Goal: Task Accomplishment & Management: Manage account settings

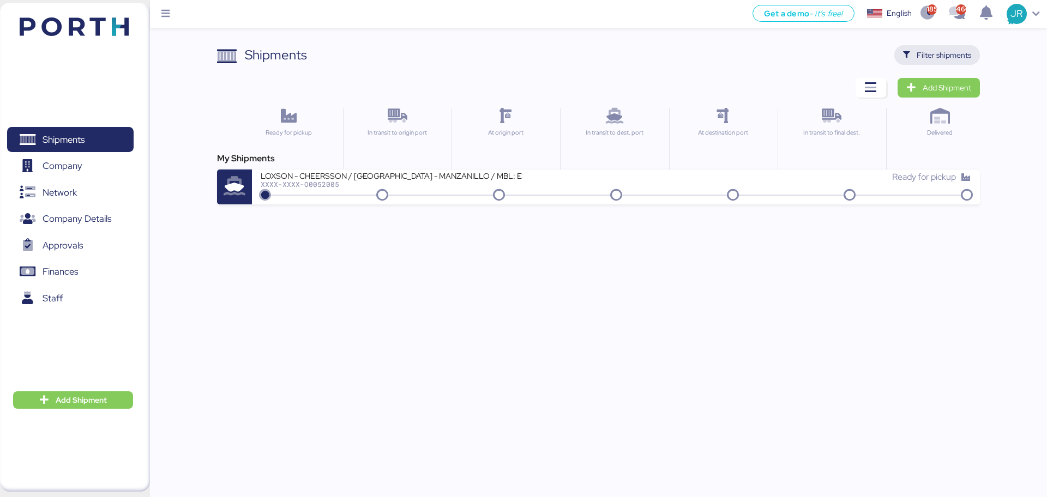
click at [972, 53] on span "Filter shipments" at bounding box center [937, 55] width 86 height 20
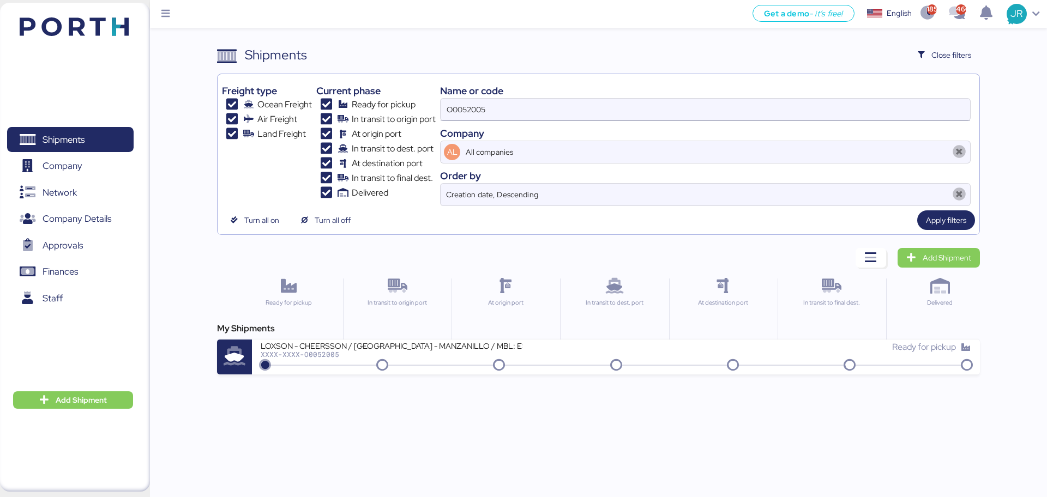
click at [360, 124] on div "Freight type Ocean Freight Air Freight Land Freight Current phase Ready for pic…" at bounding box center [598, 143] width 753 height 128
click at [555, 120] on input "O0052005" at bounding box center [706, 110] width 530 height 22
click at [464, 110] on input "O0052005" at bounding box center [706, 110] width 530 height 22
paste input "1918"
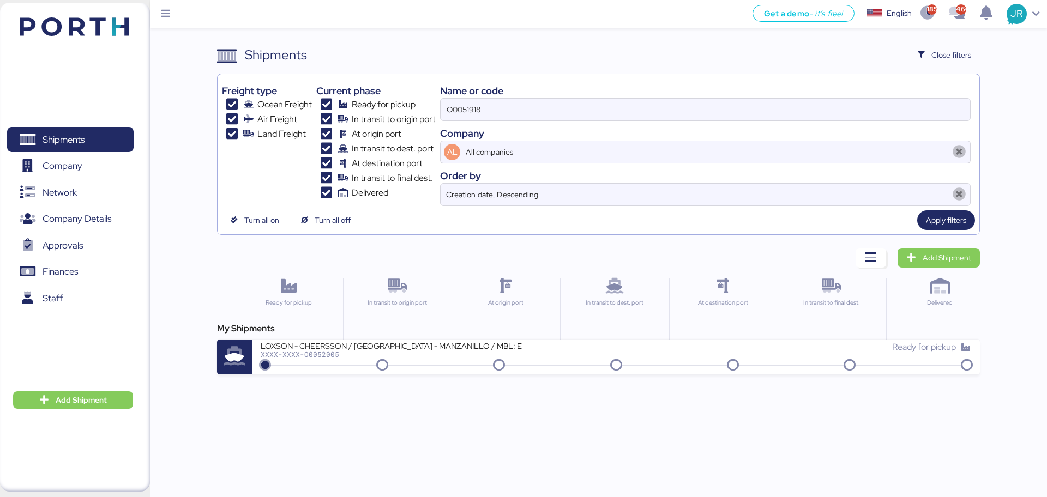
click at [464, 110] on input "O0051918" at bounding box center [706, 110] width 530 height 22
paste input
type input "O0051918"
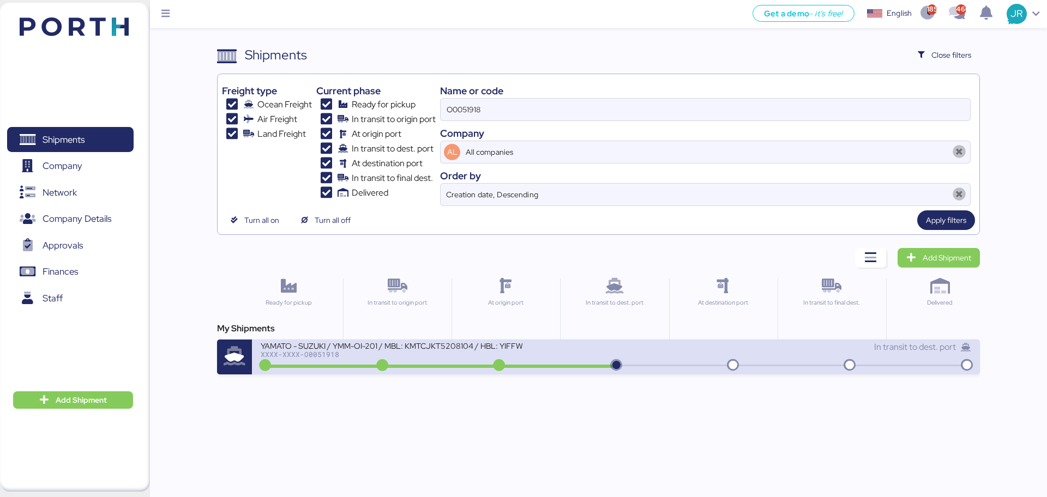
click at [329, 365] on div at bounding box center [439, 366] width 353 height 3
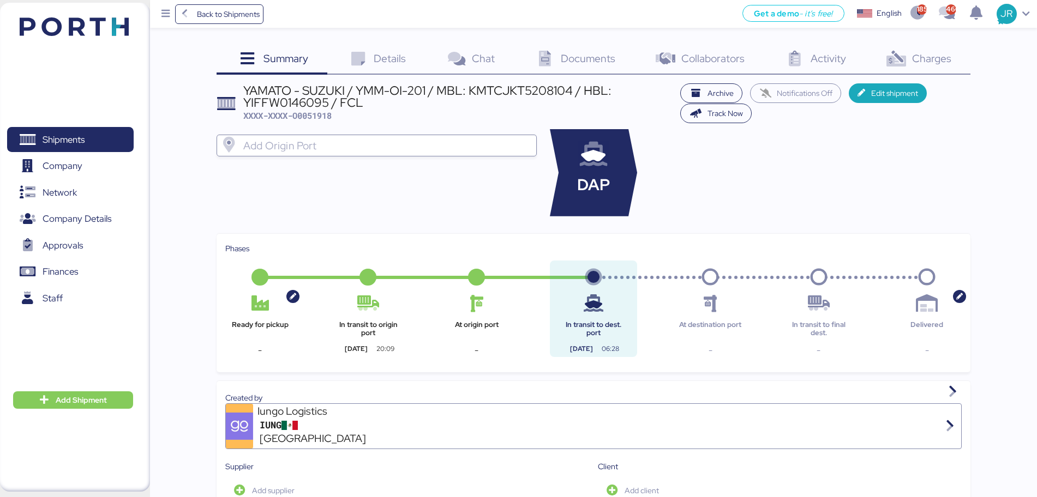
click at [933, 55] on span "Charges" at bounding box center [931, 58] width 39 height 14
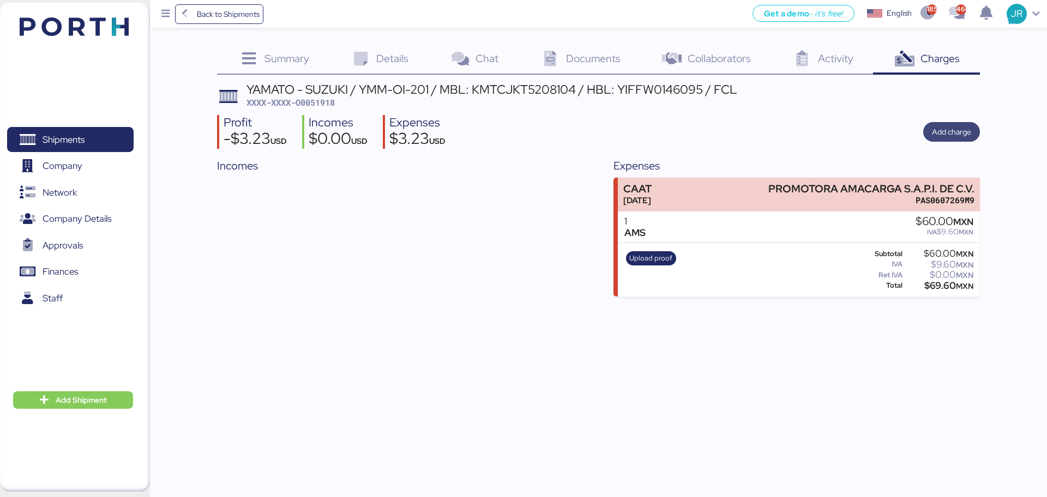
click at [939, 137] on span "Add charge" at bounding box center [951, 131] width 39 height 13
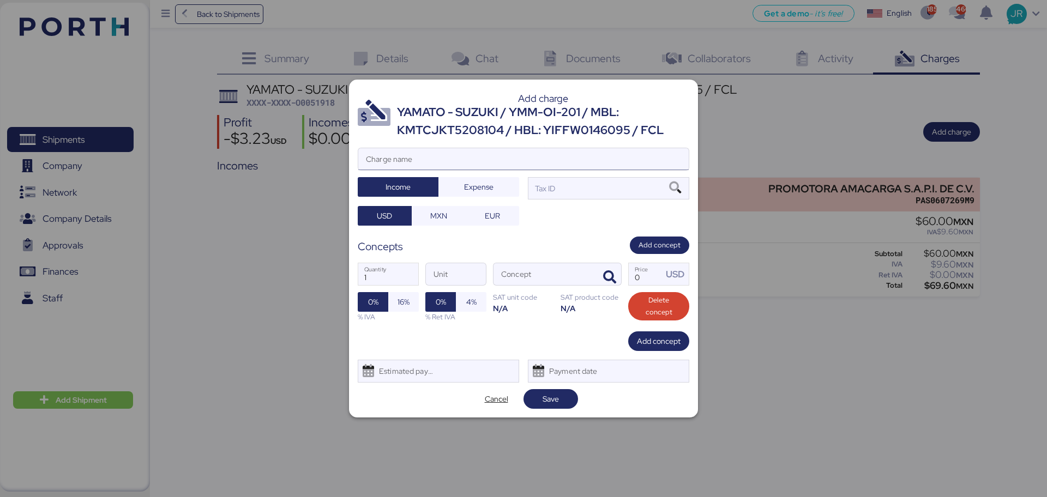
click at [483, 159] on input "Charge name" at bounding box center [523, 159] width 330 height 22
type input "CARGOS LOCALES"
click at [466, 189] on span "Expense" at bounding box center [478, 187] width 29 height 13
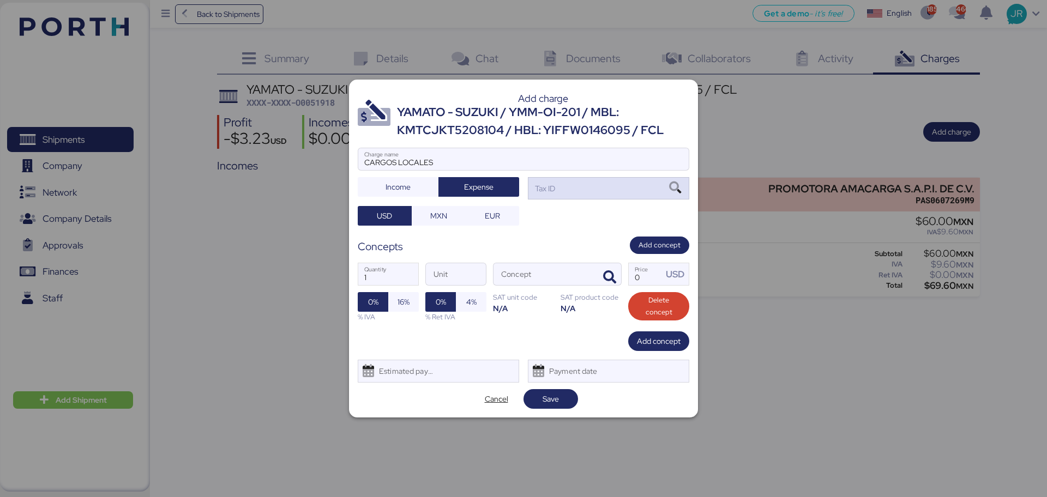
click at [674, 187] on icon at bounding box center [675, 188] width 19 height 12
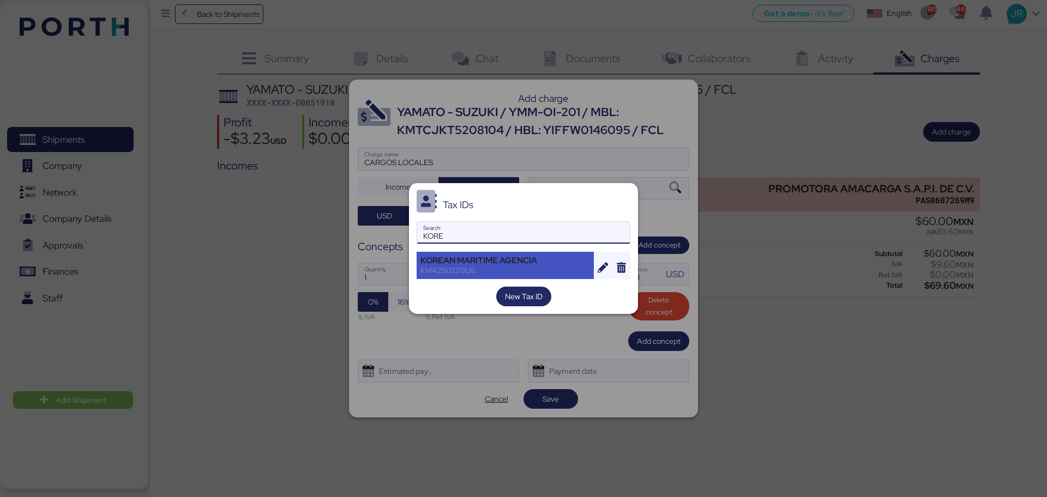
type input "KORE"
click at [450, 256] on div "KOREAN MARITIME AGENCIA" at bounding box center [505, 261] width 170 height 10
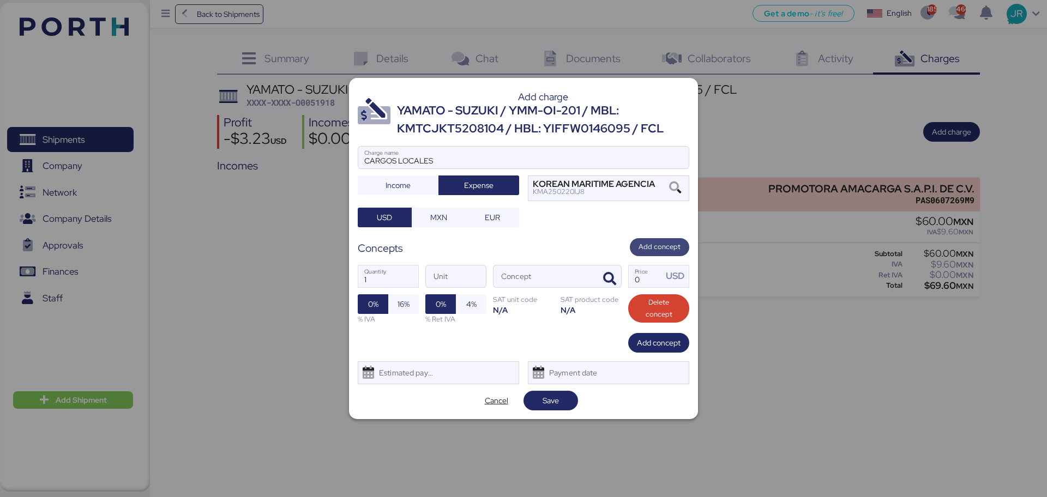
click at [645, 246] on span "Add concept" at bounding box center [660, 247] width 42 height 12
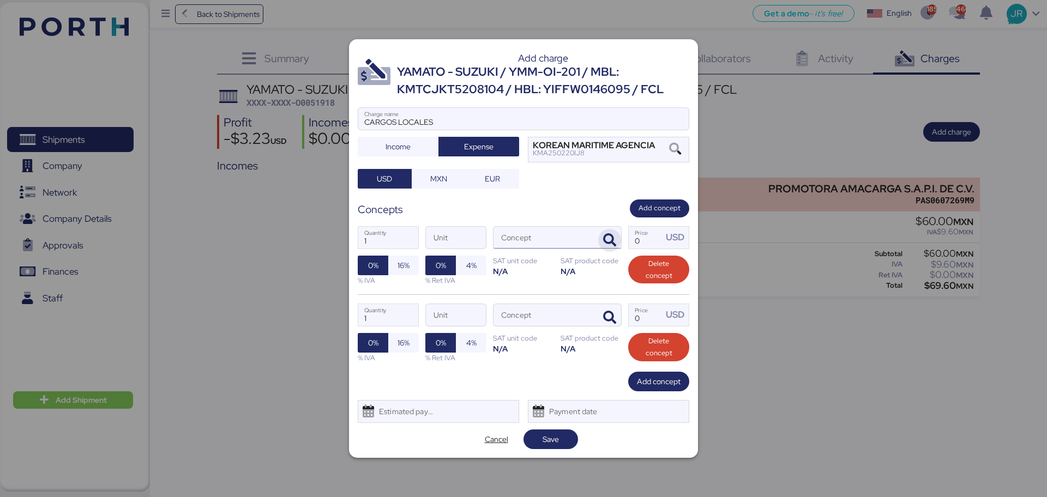
click at [605, 237] on icon "button" at bounding box center [609, 240] width 13 height 13
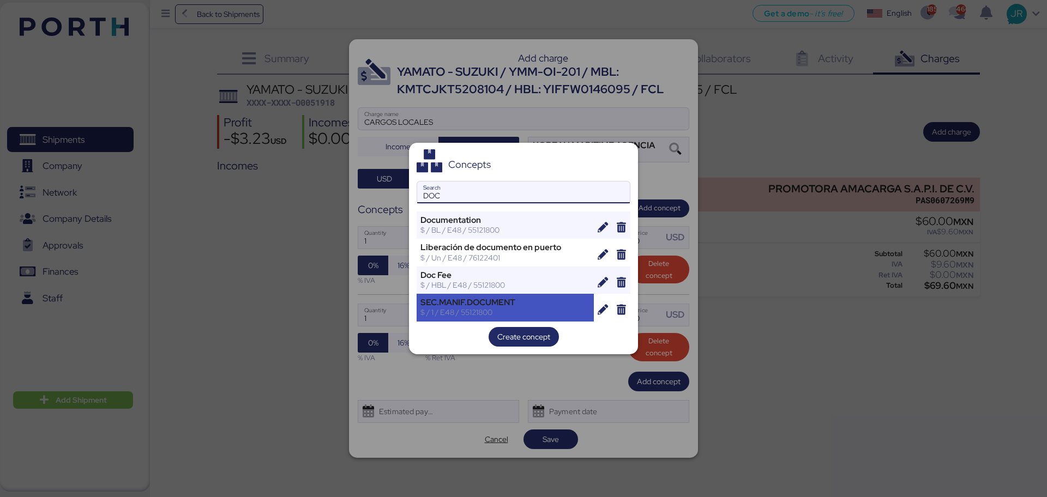
type input "DOC"
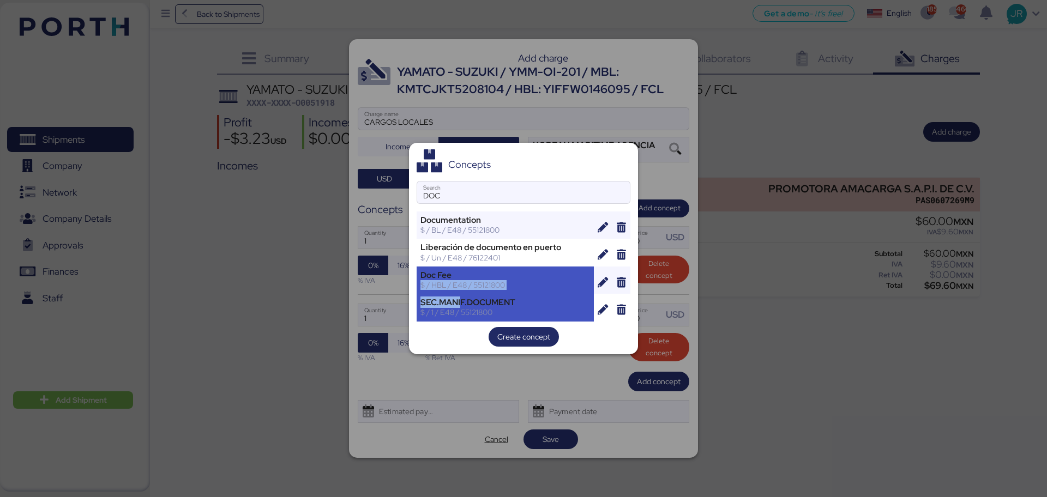
drag, startPoint x: 462, startPoint y: 295, endPoint x: 466, endPoint y: 277, distance: 18.5
click at [466, 277] on div "Documentation $ / BL / E48 / 55121800 Liberación de documento en puerto $ / Un …" at bounding box center [524, 267] width 214 height 110
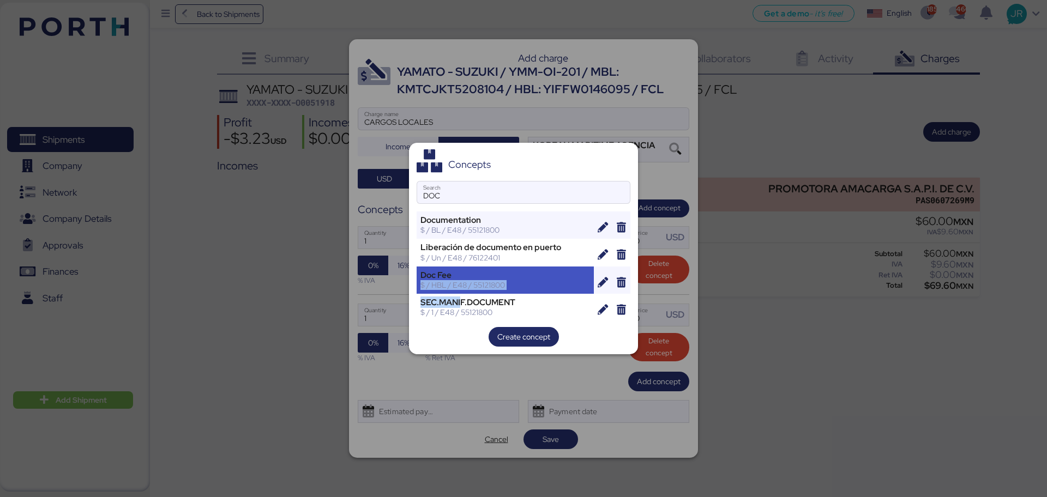
click at [466, 277] on div "Doc Fee" at bounding box center [505, 275] width 170 height 10
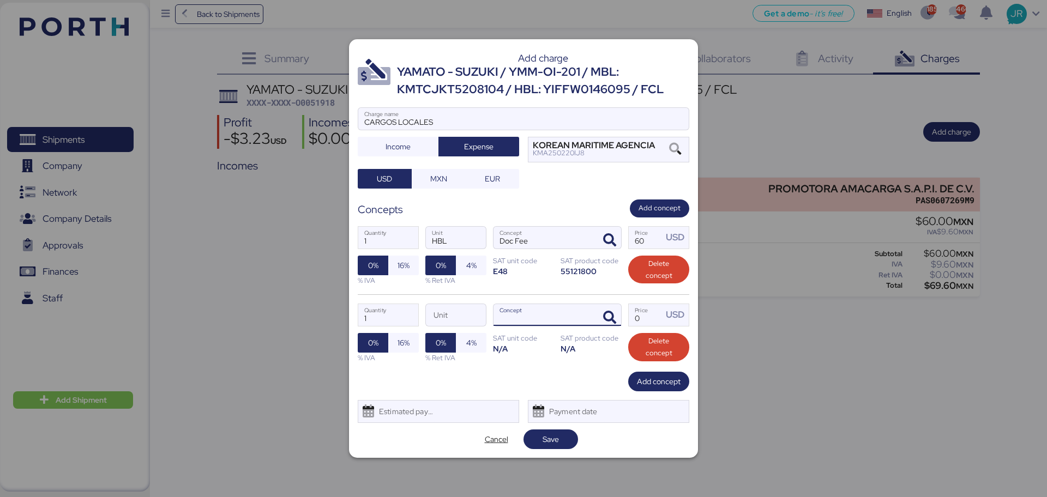
click at [596, 317] on div at bounding box center [608, 315] width 26 height 22
click at [607, 316] on icon "button" at bounding box center [609, 317] width 13 height 13
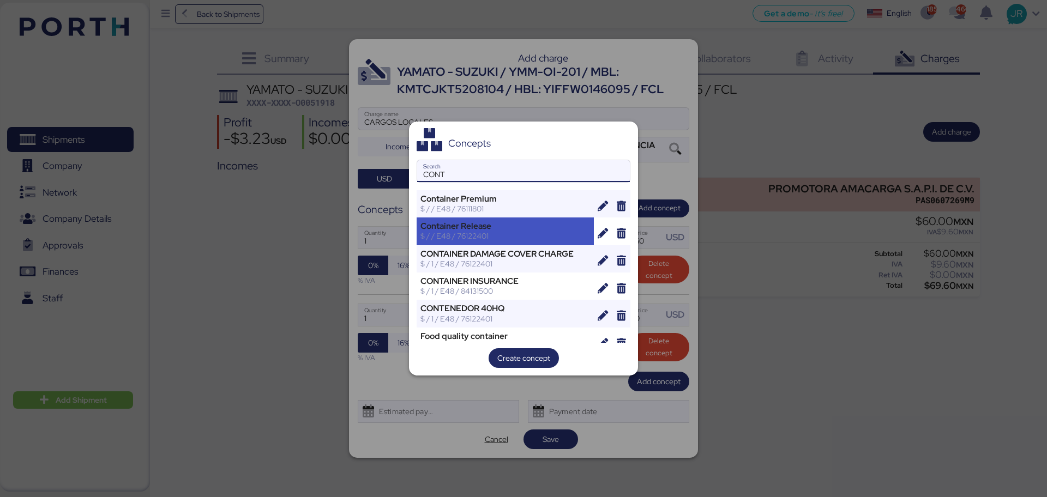
type input "CONT"
click at [483, 233] on div "$ / / E48 / 76122401" at bounding box center [505, 236] width 170 height 10
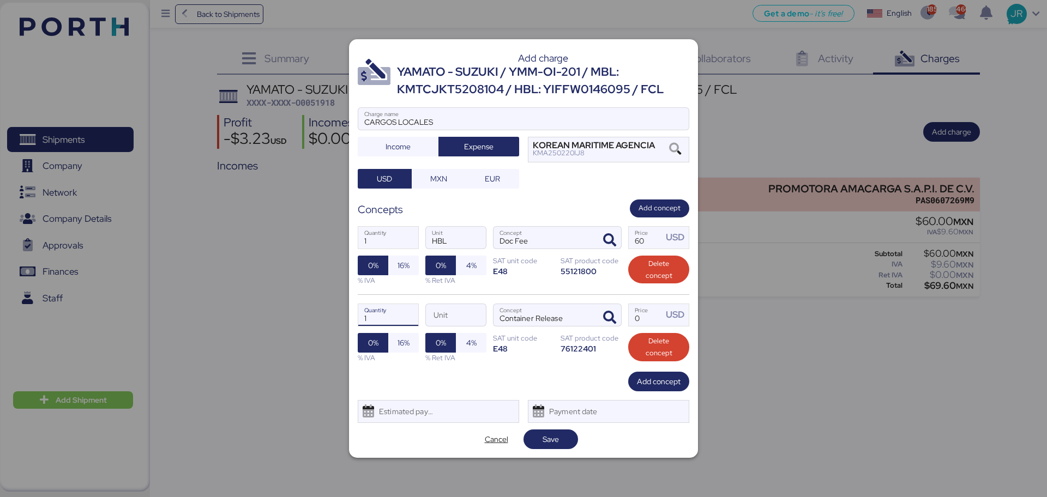
click at [381, 320] on input "1" at bounding box center [388, 315] width 60 height 22
type input "1"
drag, startPoint x: 642, startPoint y: 239, endPoint x: 629, endPoint y: 241, distance: 12.7
click at [629, 241] on input "60" at bounding box center [646, 238] width 34 height 22
type input "8"
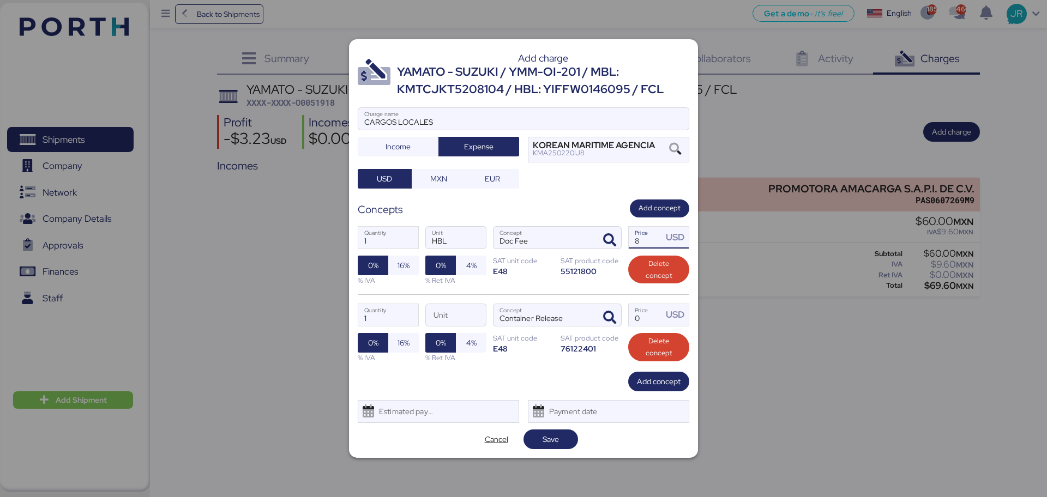
type input "2"
type input "80"
click at [639, 325] on input "Price USD" at bounding box center [646, 315] width 34 height 22
type input "35"
click at [404, 266] on span "16%" at bounding box center [404, 265] width 12 height 13
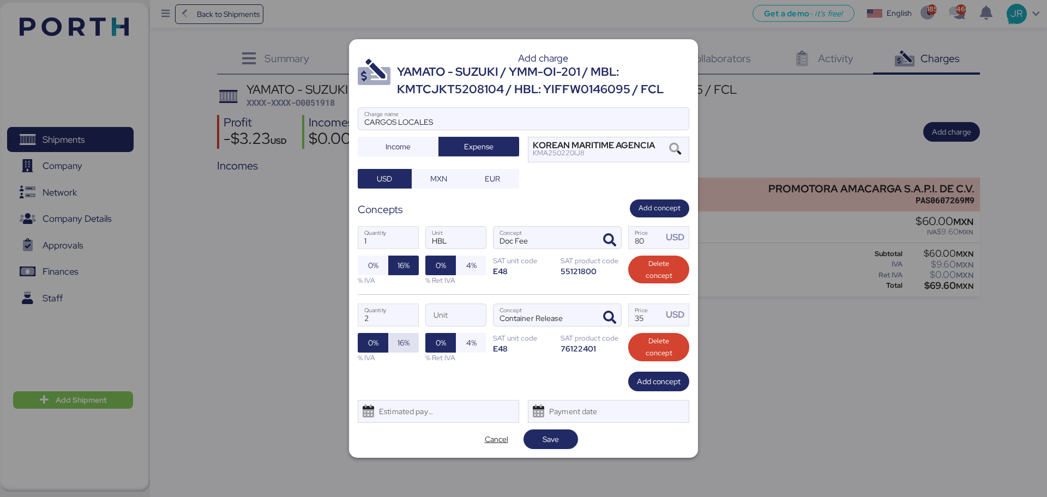
click at [400, 346] on span "16%" at bounding box center [404, 342] width 12 height 13
click at [394, 414] on div "Estimated payment date" at bounding box center [403, 412] width 65 height 22
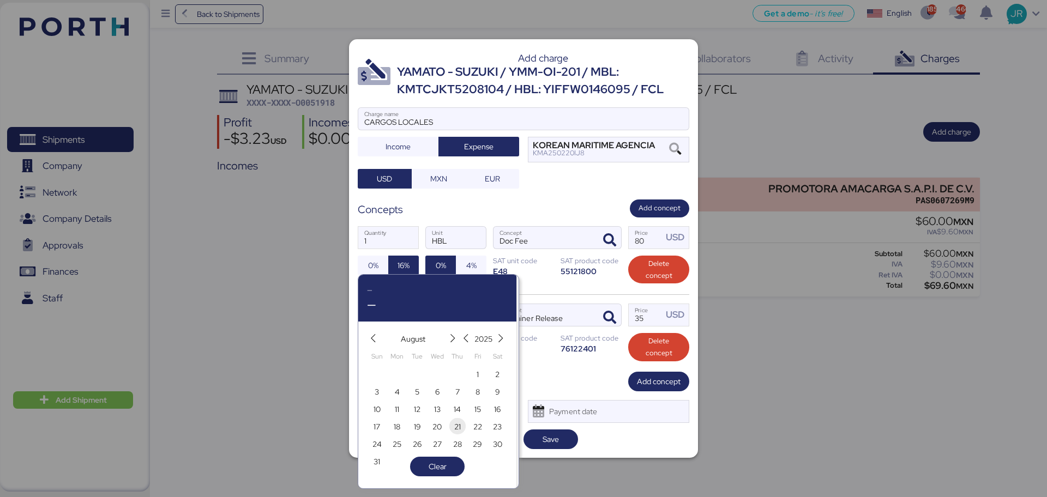
click at [453, 427] on span "21" at bounding box center [458, 426] width 12 height 13
type input "[DATE]"
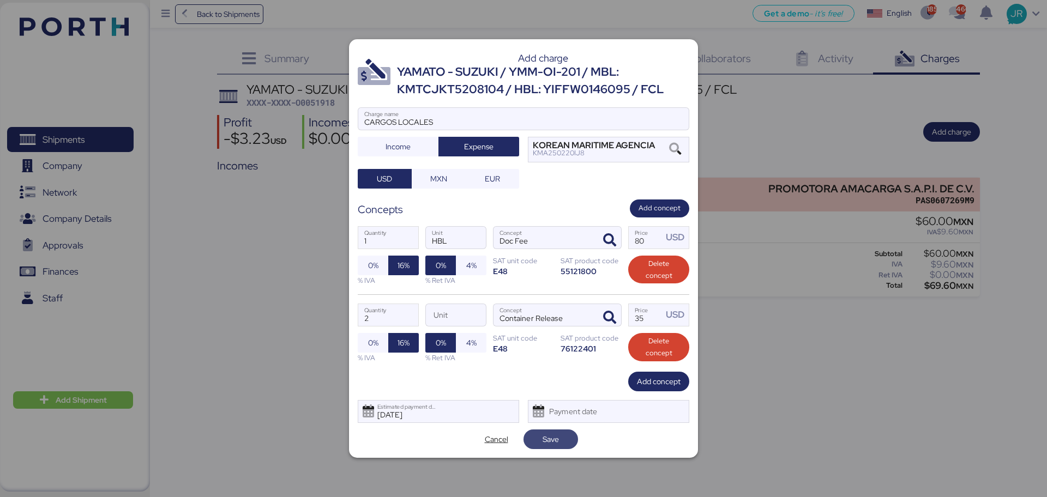
click at [548, 438] on span "Save" at bounding box center [551, 439] width 16 height 13
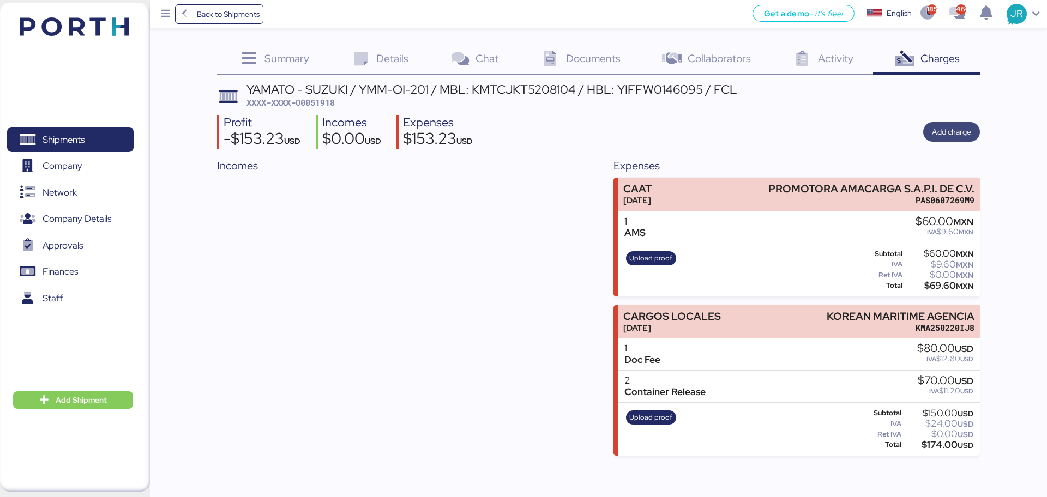
click at [937, 129] on span "Add charge" at bounding box center [951, 131] width 39 height 13
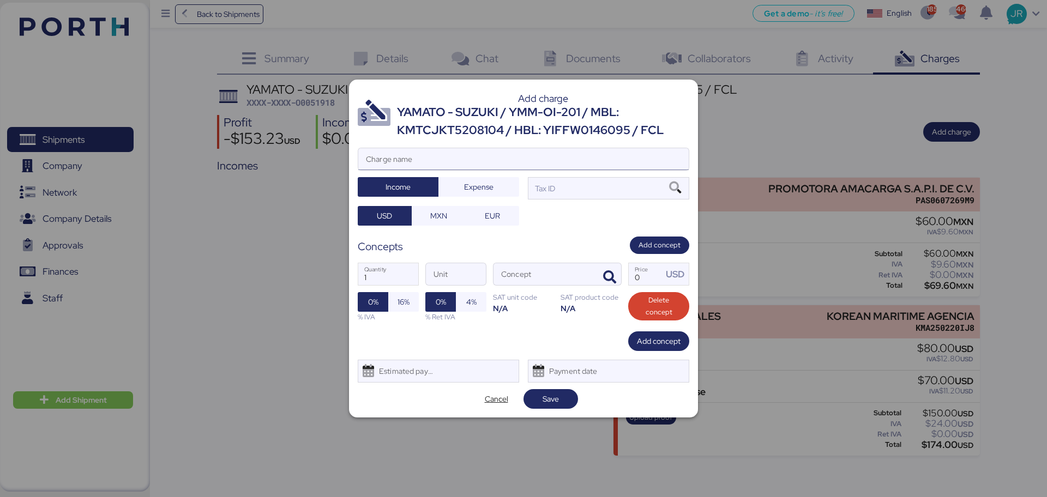
click at [597, 164] on input "Charge name" at bounding box center [523, 159] width 330 height 22
type input "ISD"
click at [489, 185] on span "Expense" at bounding box center [478, 187] width 29 height 13
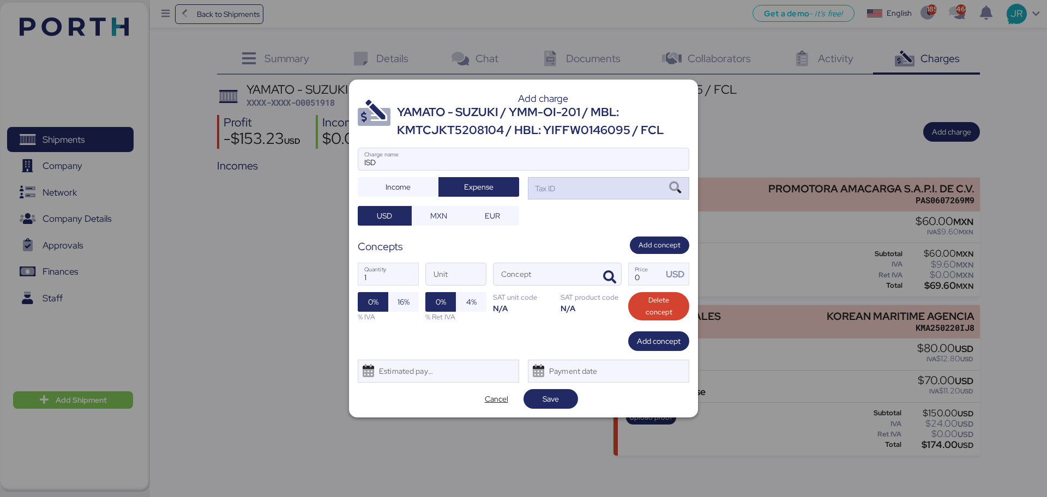
click at [677, 185] on icon at bounding box center [675, 188] width 19 height 12
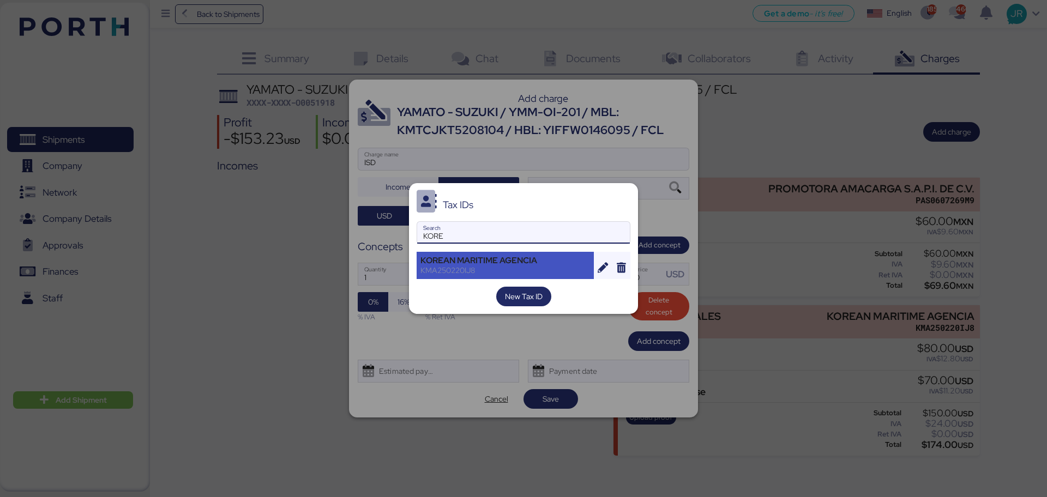
type input "KORE"
click at [455, 260] on div "KOREAN MARITIME AGENCIA" at bounding box center [505, 261] width 170 height 10
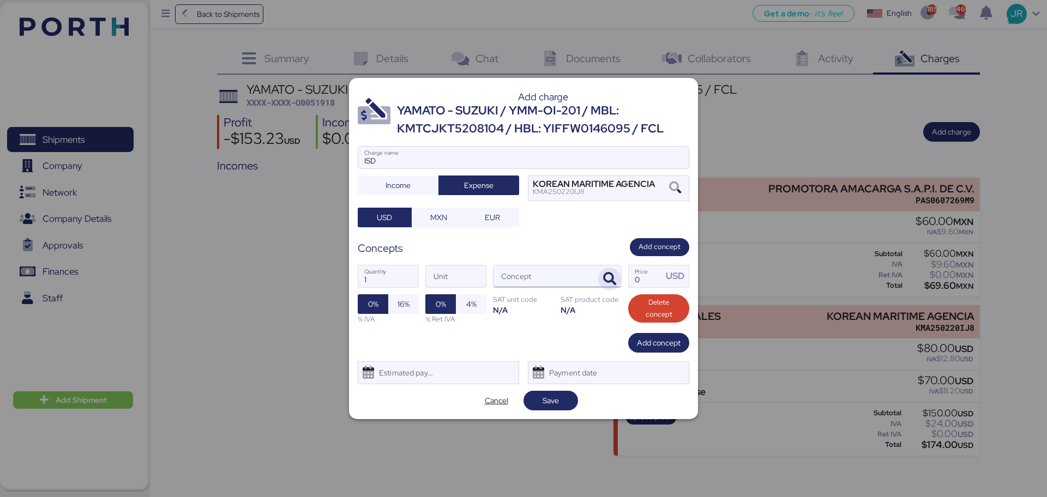
click at [603, 273] on icon "button" at bounding box center [609, 279] width 13 height 13
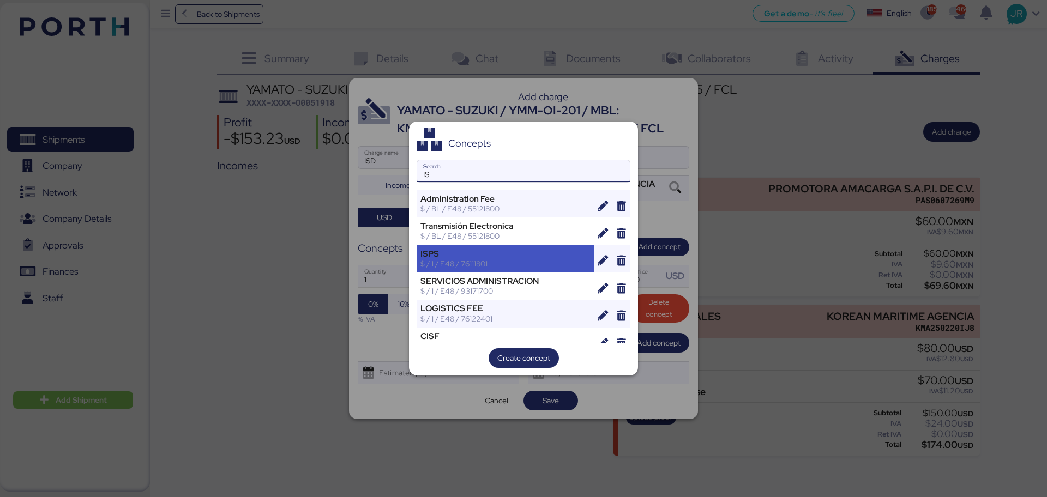
type input "IS"
click at [466, 264] on div "$ / 1 / E48 / 76111801" at bounding box center [505, 264] width 170 height 10
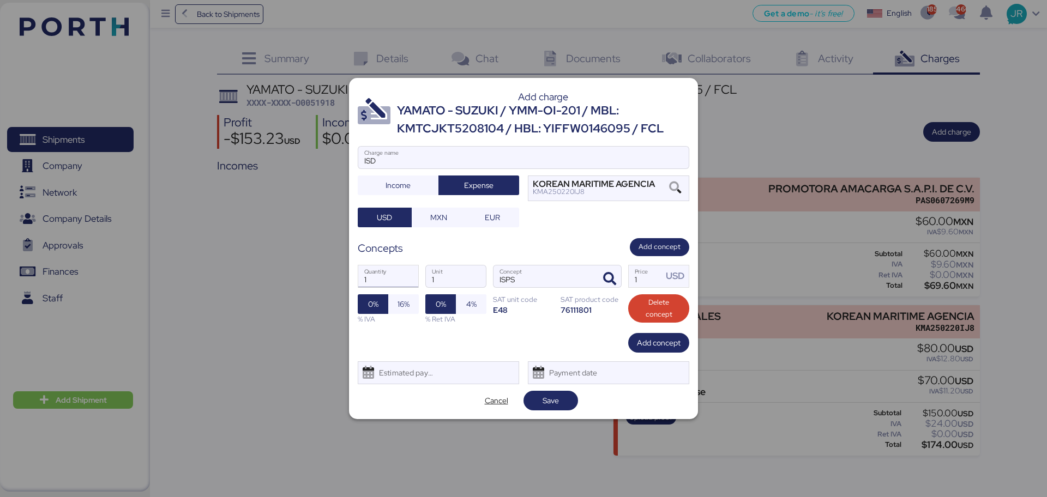
click at [380, 280] on input "1" at bounding box center [388, 277] width 60 height 22
click at [640, 281] on input "1" at bounding box center [646, 277] width 34 height 22
type input "2"
type input "15"
click at [433, 378] on div "Estimated payment date" at bounding box center [403, 373] width 65 height 22
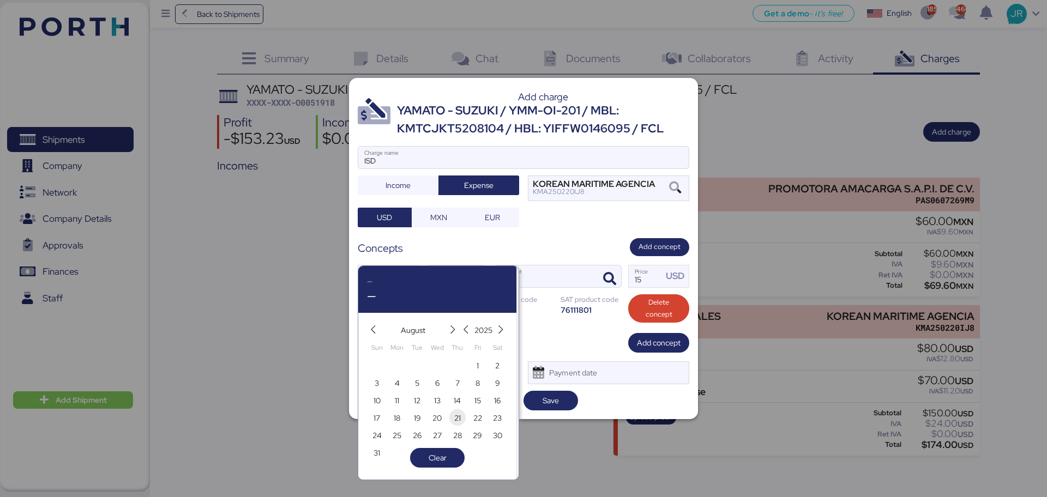
click at [456, 420] on span "21" at bounding box center [457, 418] width 7 height 13
type input "[DATE]"
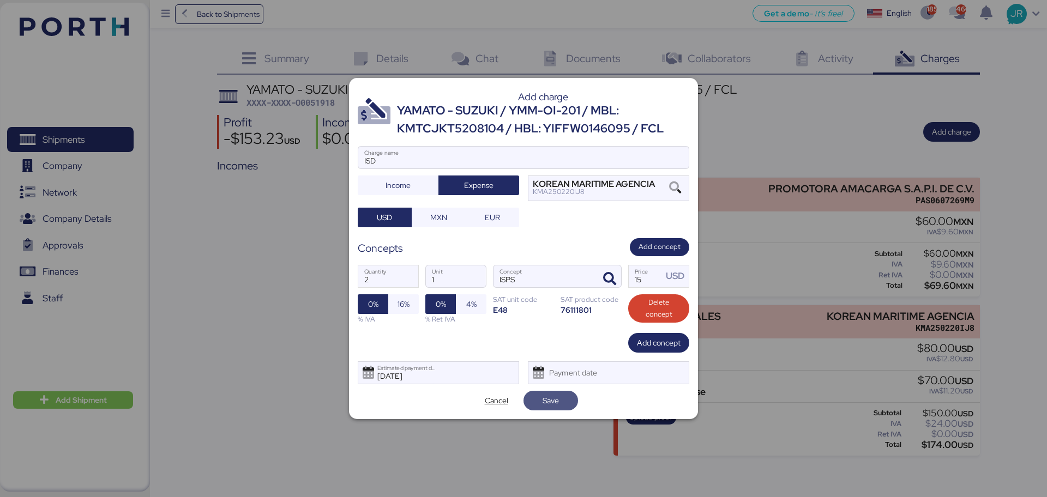
click at [562, 396] on span "Save" at bounding box center [550, 400] width 37 height 15
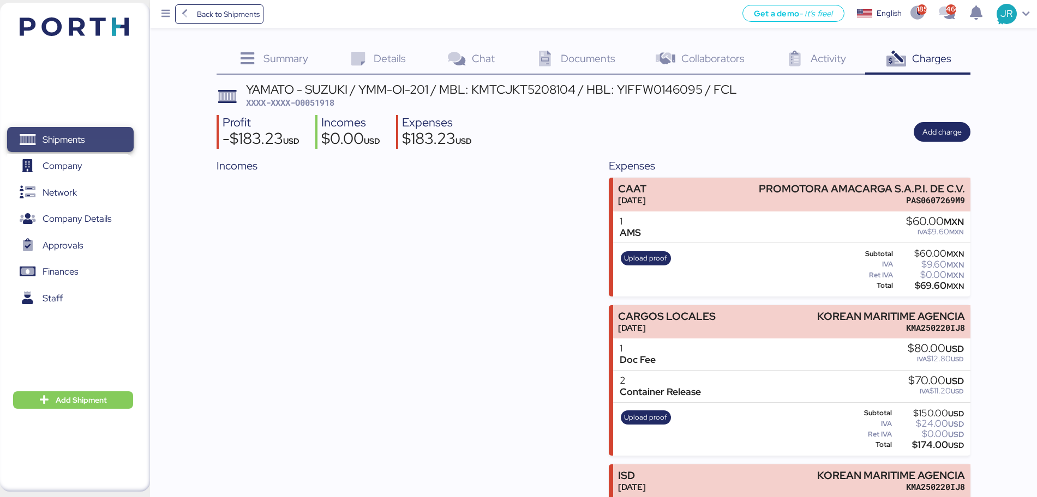
click at [75, 141] on span "Shipments" at bounding box center [64, 140] width 42 height 16
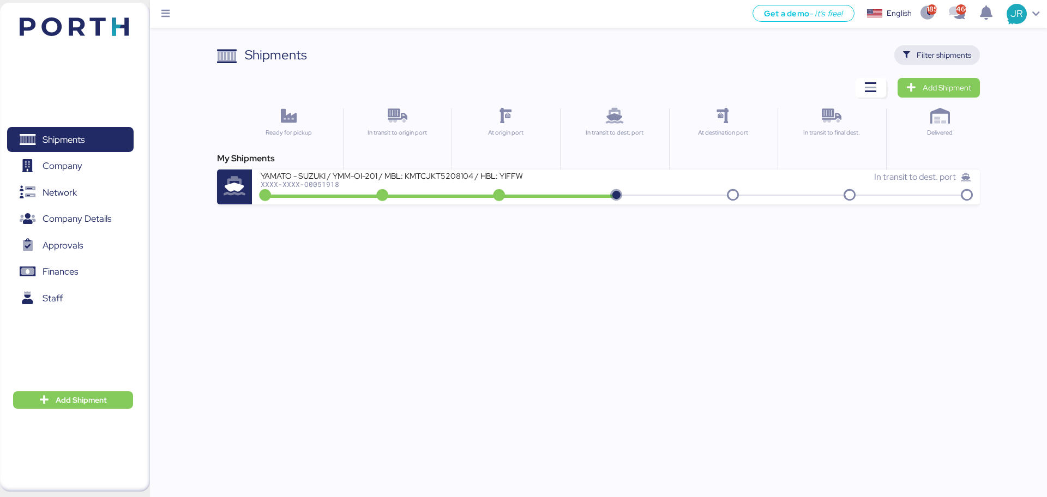
click at [911, 55] on span "Filter shipments" at bounding box center [937, 54] width 68 height 15
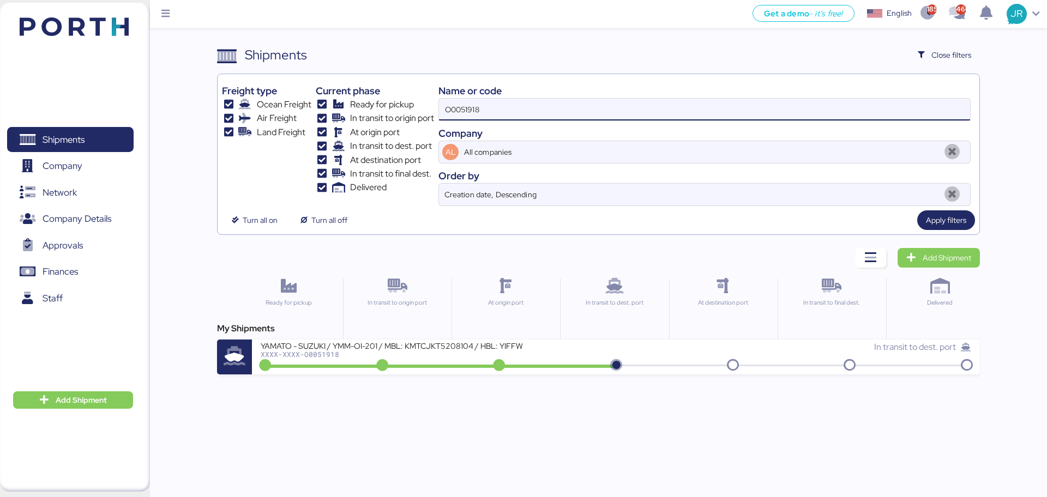
drag, startPoint x: 503, startPoint y: 106, endPoint x: 313, endPoint y: 106, distance: 190.3
click at [315, 106] on div "Freight type Ocean Freight Air Freight Land Freight Current phase Ready for pic…" at bounding box center [598, 143] width 753 height 128
paste input "864"
type input "O0051864"
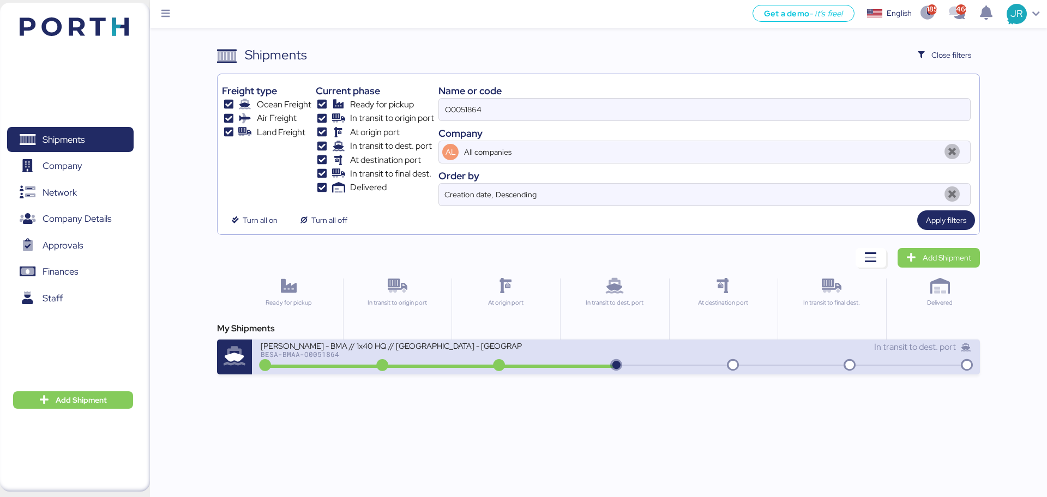
click at [300, 353] on div "BESA-BMAA-O0051864" at bounding box center [392, 355] width 262 height 8
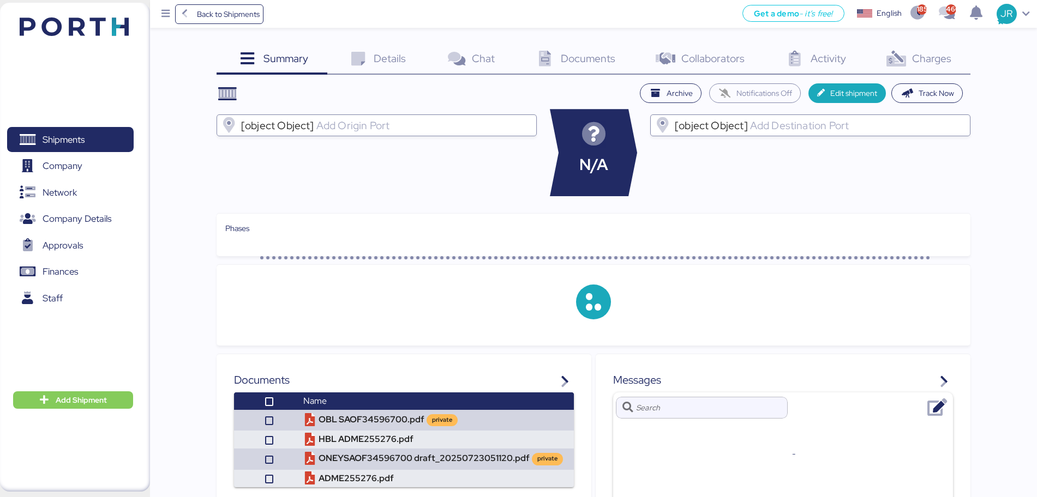
click at [929, 61] on span "Charges" at bounding box center [931, 58] width 39 height 14
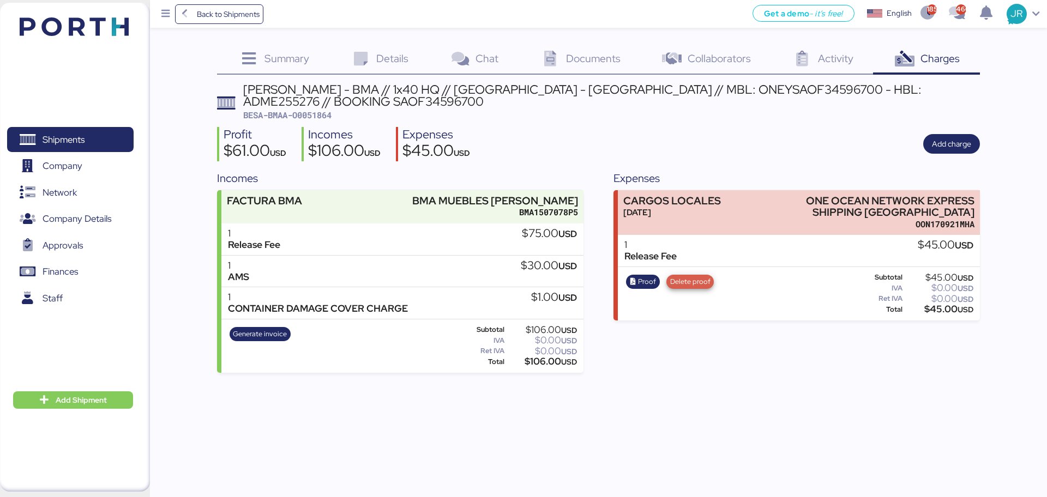
click at [677, 282] on span "Delete proof" at bounding box center [690, 282] width 40 height 12
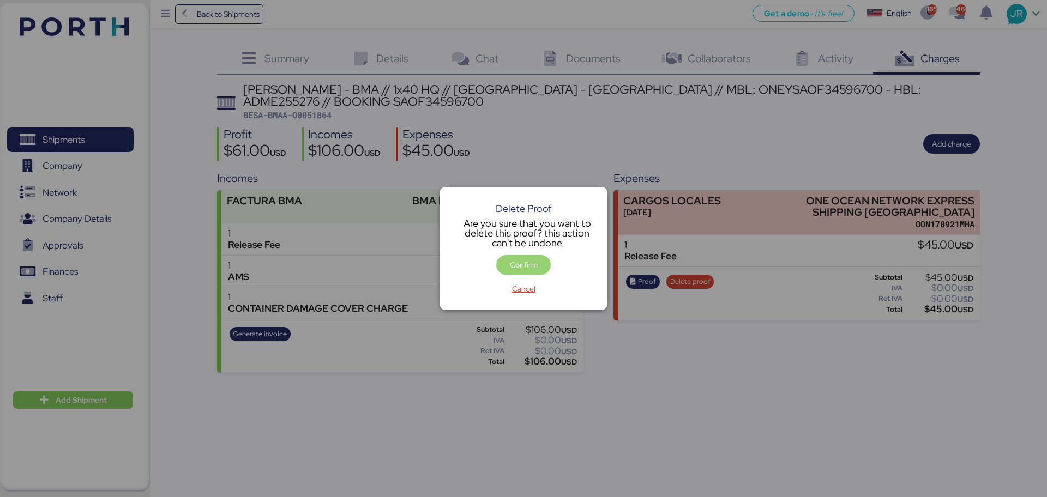
click at [533, 262] on span "Confirm" at bounding box center [524, 264] width 28 height 13
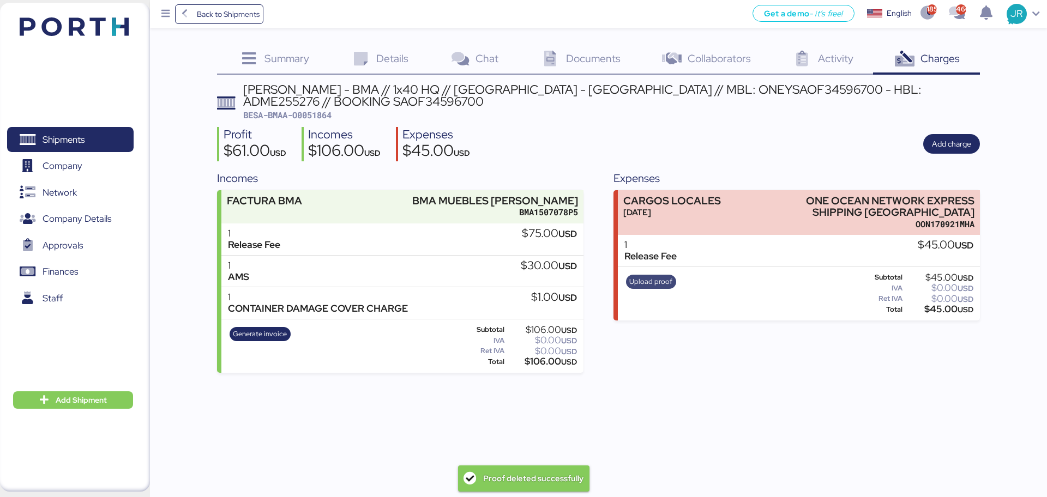
click at [660, 282] on span "Upload proof" at bounding box center [650, 282] width 43 height 12
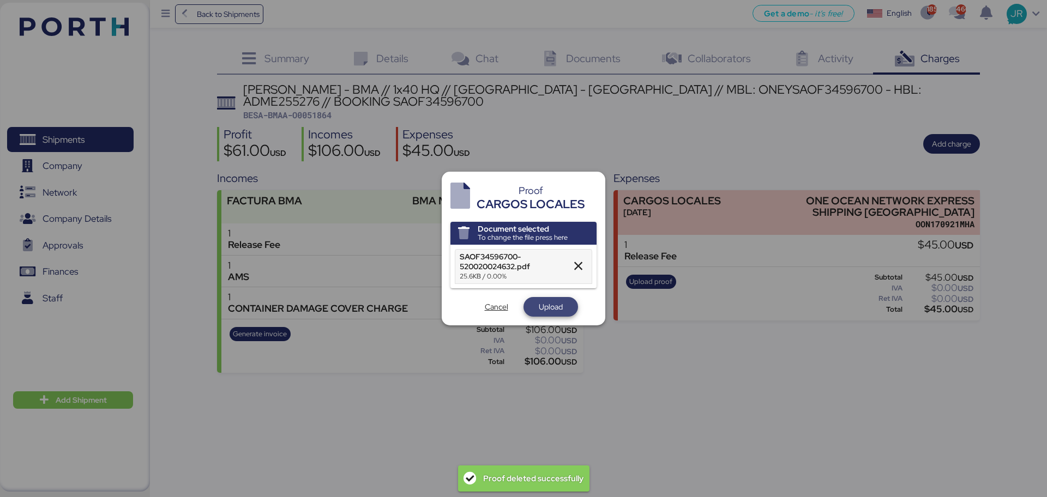
click at [539, 305] on span "Upload" at bounding box center [551, 306] width 24 height 13
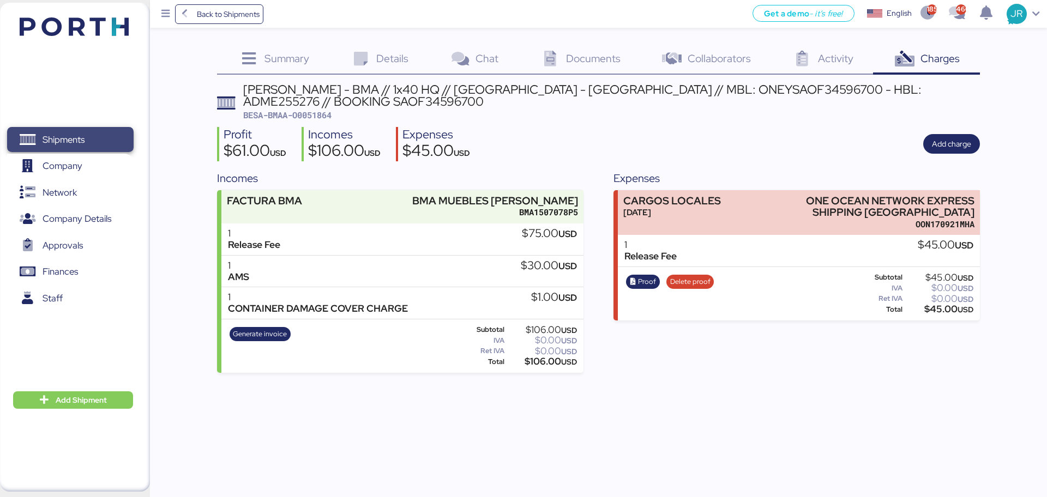
click at [74, 137] on span "Shipments" at bounding box center [64, 140] width 42 height 16
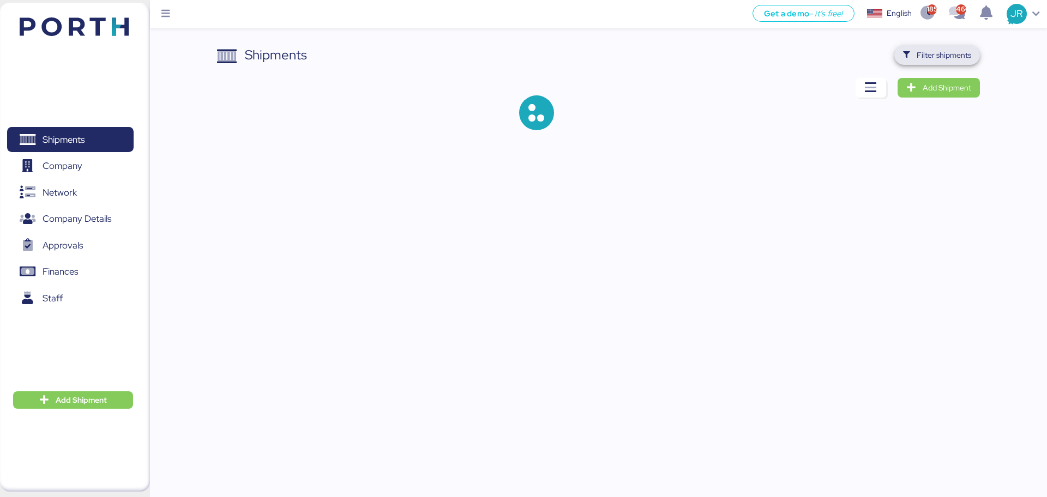
click at [924, 59] on span "Filter shipments" at bounding box center [944, 55] width 55 height 13
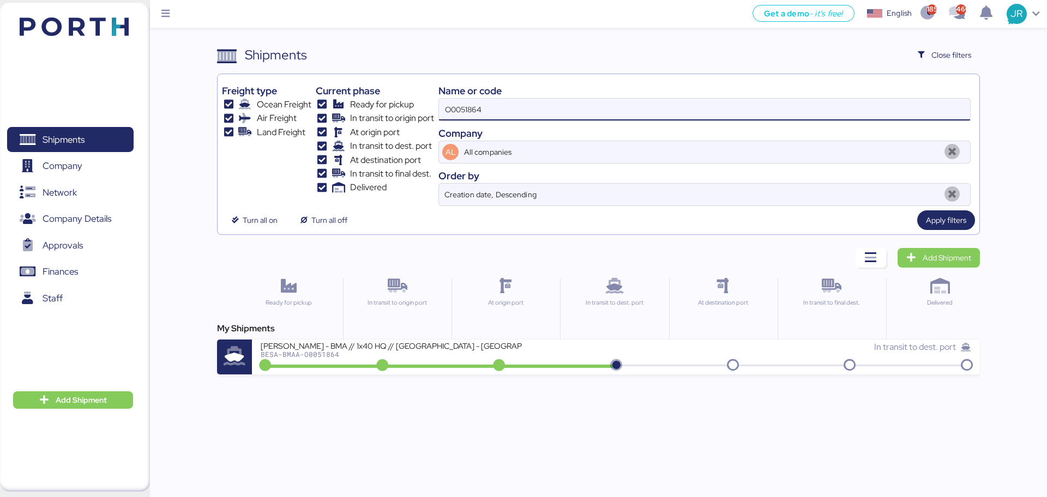
drag, startPoint x: 476, startPoint y: 105, endPoint x: 343, endPoint y: 105, distance: 133.1
click at [343, 105] on div "Freight type Ocean Freight Air Freight Land Freight Current phase Ready for pic…" at bounding box center [598, 143] width 753 height 128
paste input "50"
type input "O0051850"
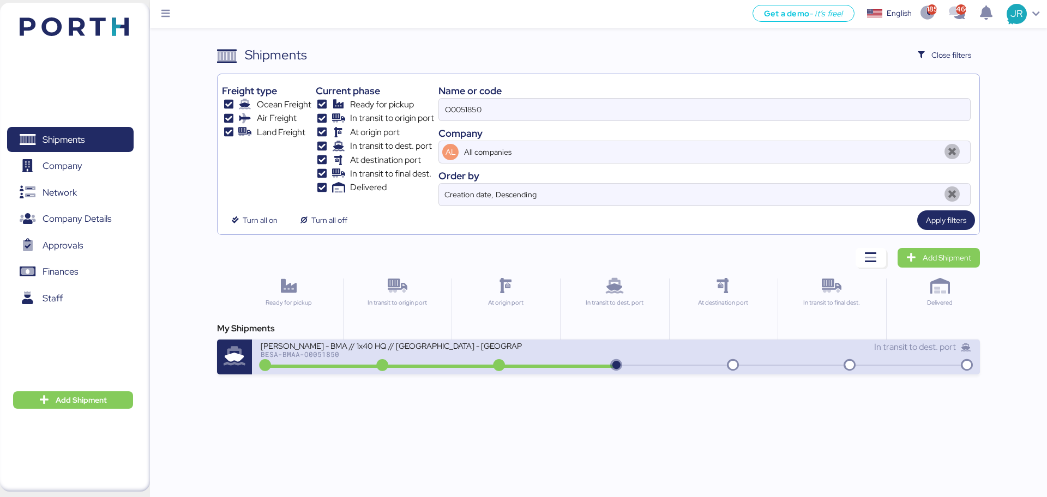
click at [314, 344] on div "[PERSON_NAME] - BMA // 1x40 HQ // [GEOGRAPHIC_DATA] - [GEOGRAPHIC_DATA] // MBL:…" at bounding box center [392, 345] width 262 height 9
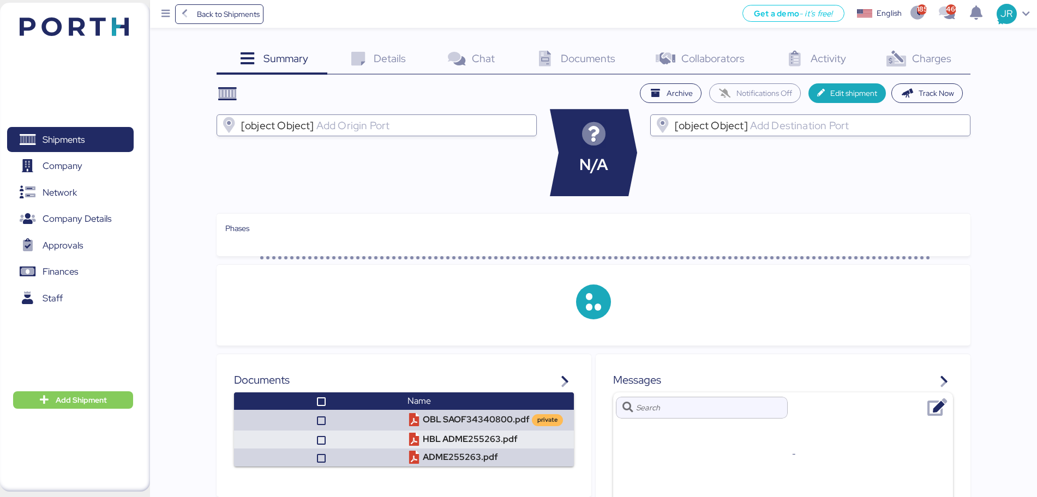
click at [916, 59] on span "Charges" at bounding box center [931, 58] width 39 height 14
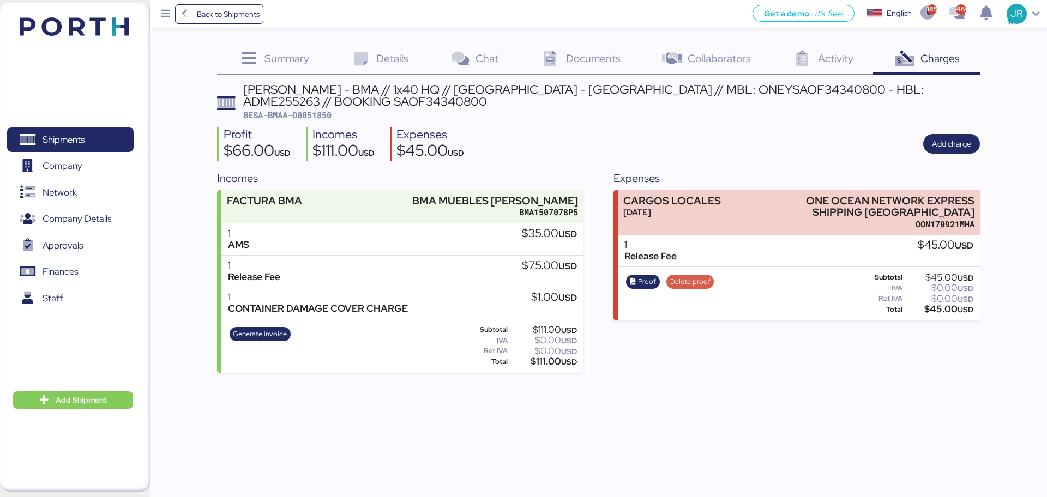
click at [688, 283] on span "Delete proof" at bounding box center [690, 282] width 40 height 12
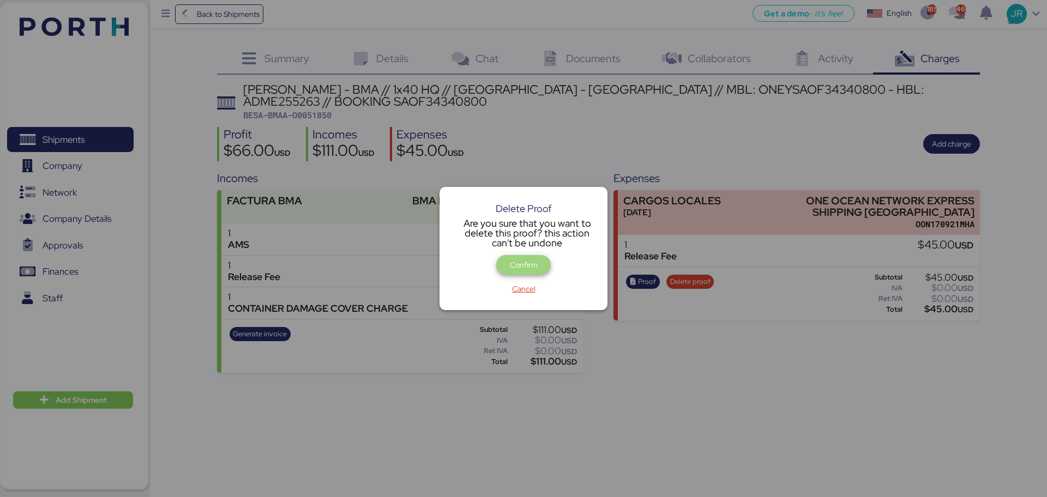
click at [511, 261] on span "Confirm" at bounding box center [524, 264] width 28 height 13
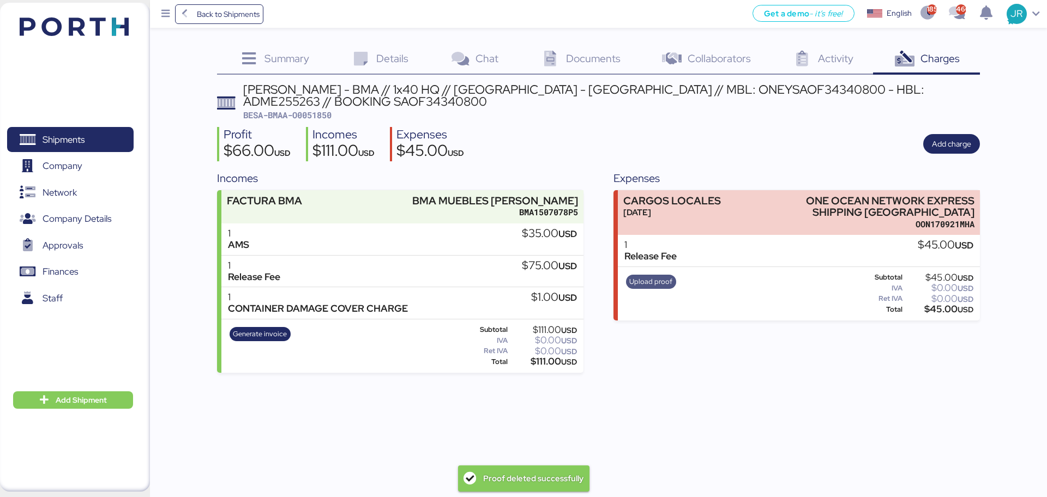
click at [648, 279] on span "Upload proof" at bounding box center [650, 282] width 43 height 12
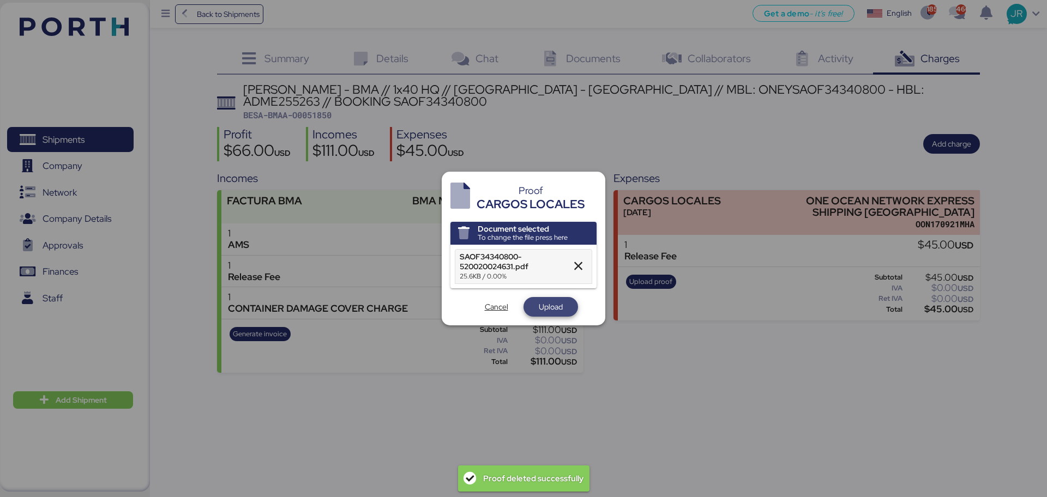
click at [550, 304] on span "Upload" at bounding box center [551, 306] width 24 height 13
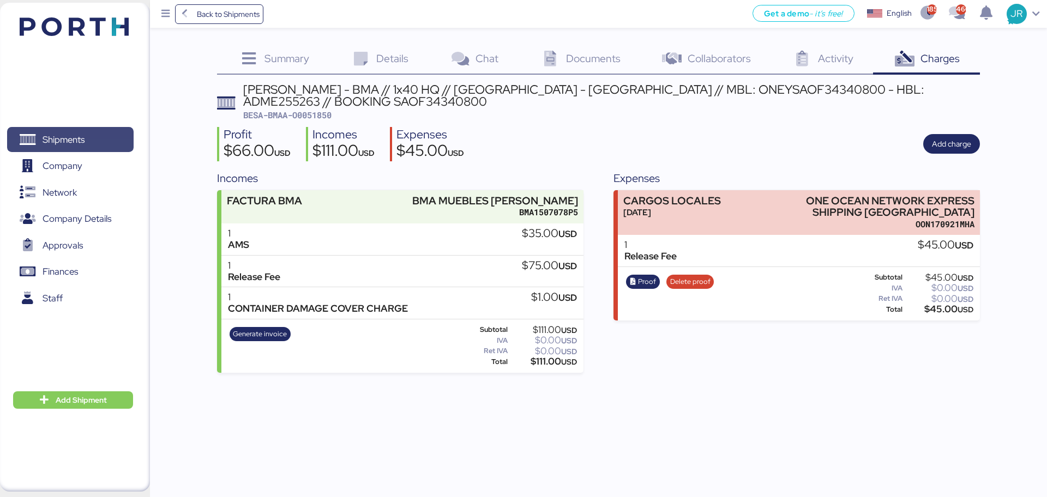
click at [74, 141] on span "Shipments" at bounding box center [64, 140] width 42 height 16
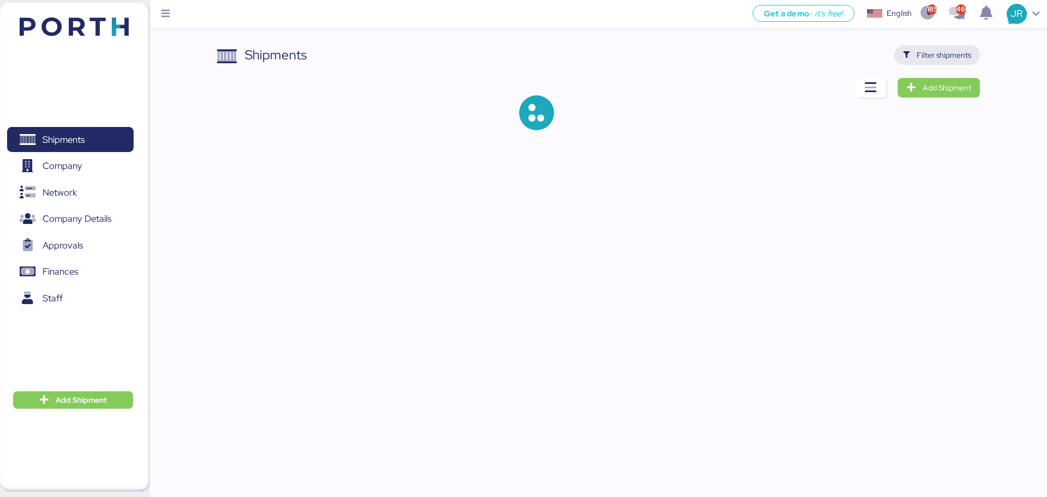
click at [917, 51] on span "Filter shipments" at bounding box center [944, 55] width 55 height 13
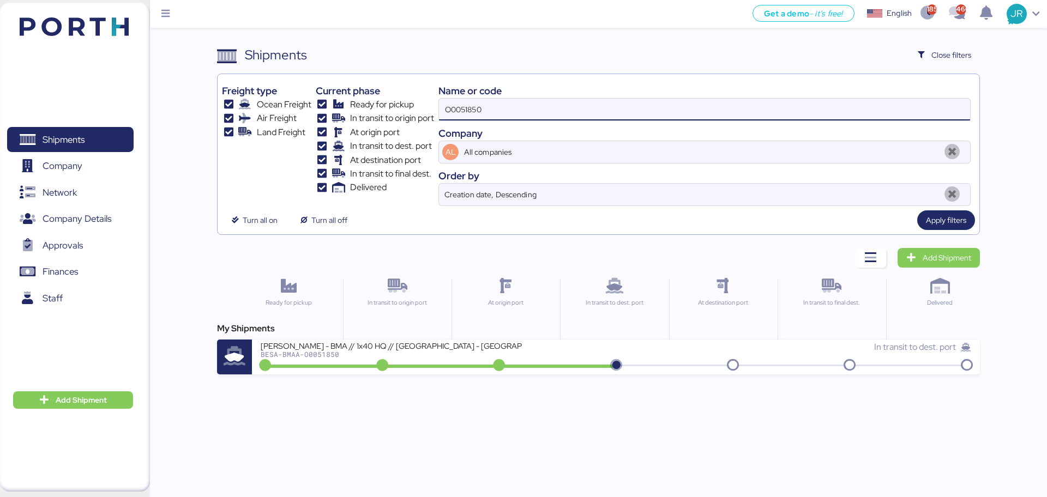
drag, startPoint x: 511, startPoint y: 112, endPoint x: 373, endPoint y: 112, distance: 138.0
click at [375, 112] on div "Freight type Ocean Freight Air Freight Land Freight Current phase Ready for pic…" at bounding box center [598, 143] width 753 height 128
paste input "SAOF3433880"
type input "SAOF34338800"
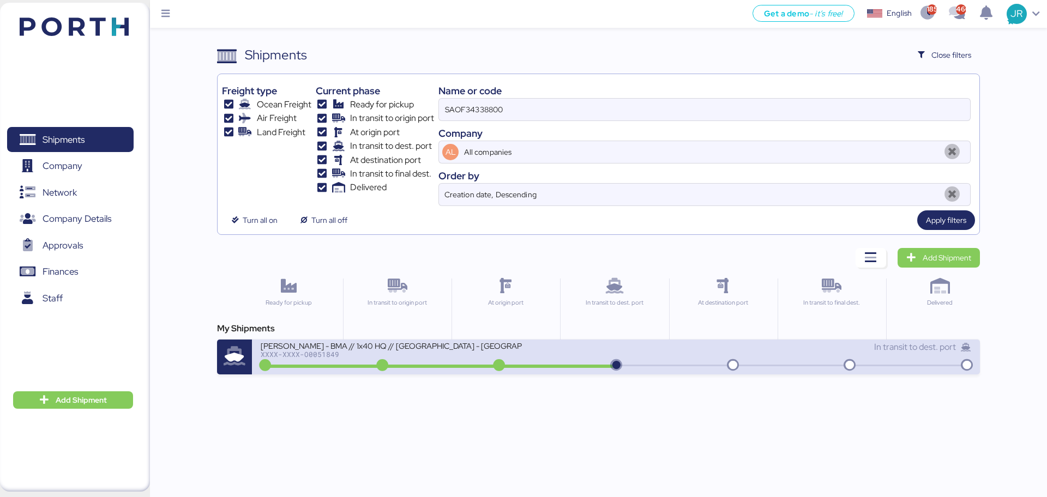
click at [304, 363] on div "[PERSON_NAME] - BMA // 1x40 HQ // [GEOGRAPHIC_DATA] - [GEOGRAPHIC_DATA] // MBL:…" at bounding box center [438, 352] width 355 height 23
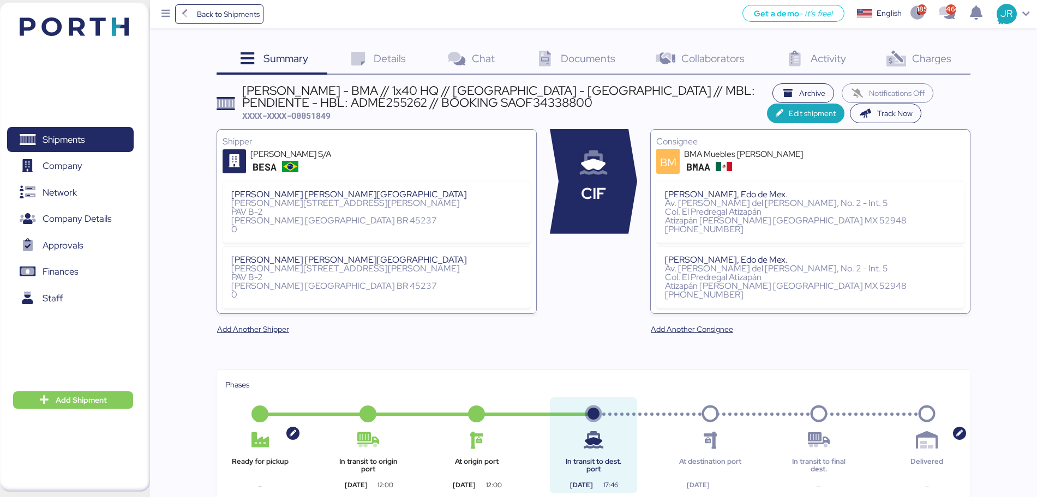
click at [912, 56] on span "Charges" at bounding box center [931, 58] width 39 height 14
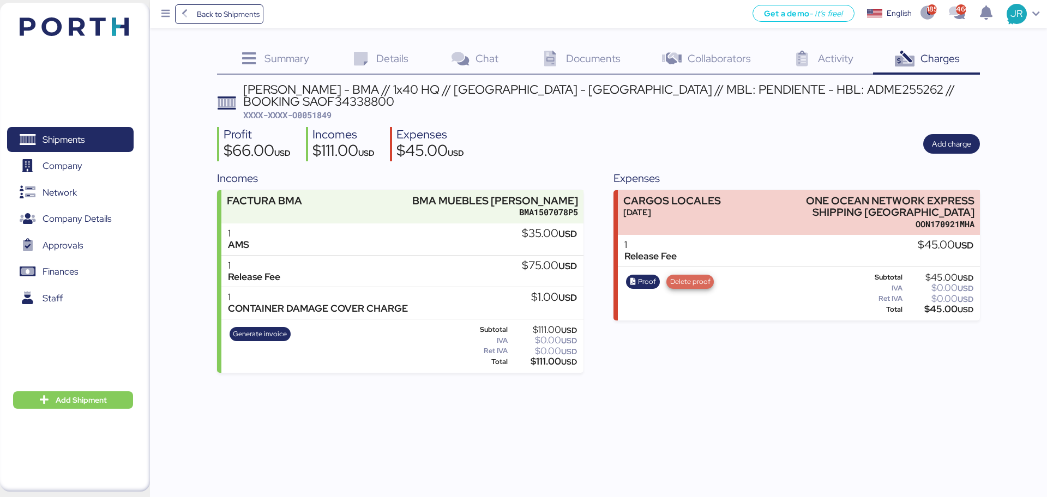
click at [692, 276] on span "Delete proof" at bounding box center [690, 282] width 40 height 12
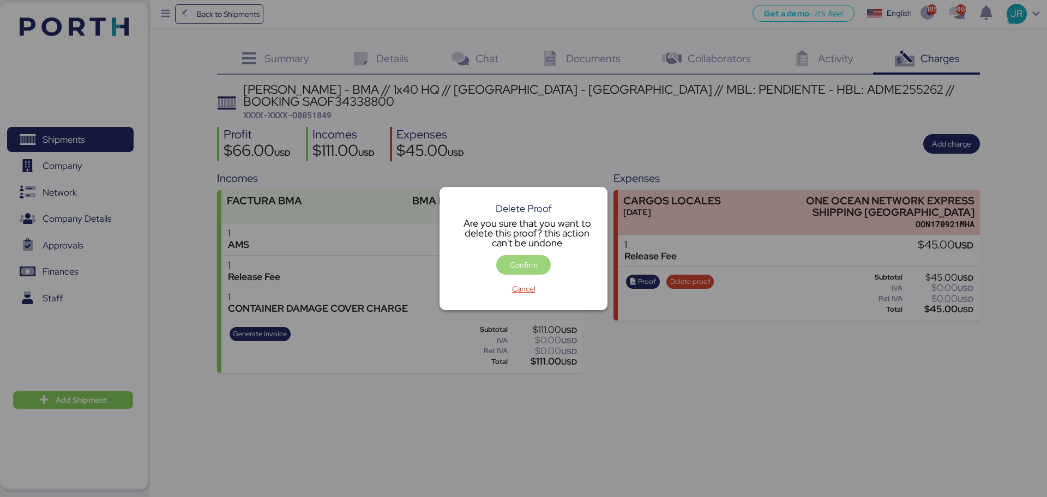
click at [530, 260] on span "Confirm" at bounding box center [524, 264] width 28 height 13
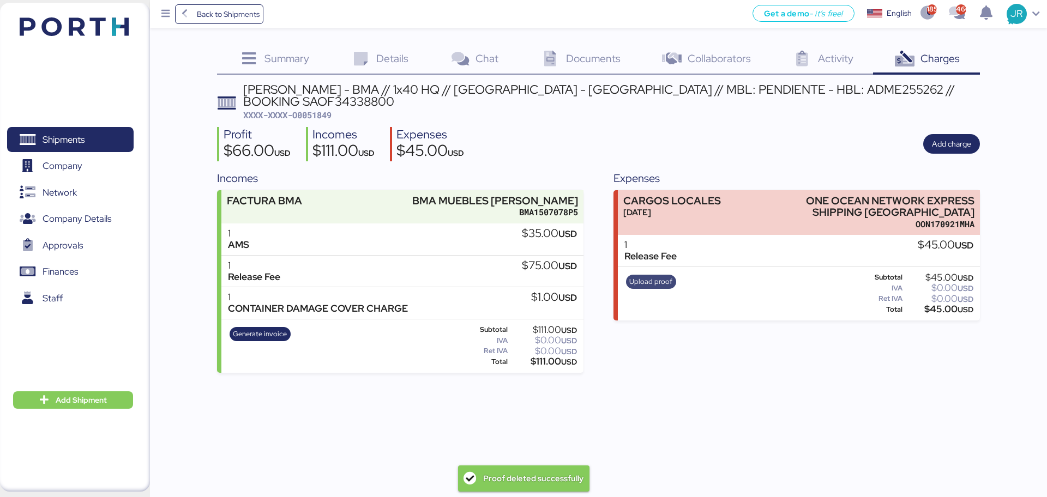
click at [651, 276] on span "Upload proof" at bounding box center [650, 282] width 43 height 12
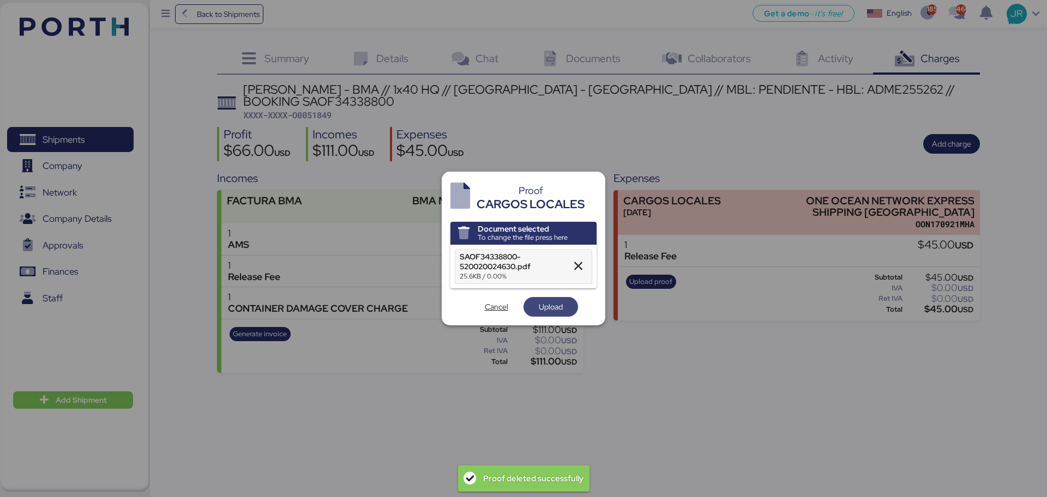
click at [537, 305] on span "Upload" at bounding box center [550, 306] width 37 height 15
